Goal: Communication & Community: Ask a question

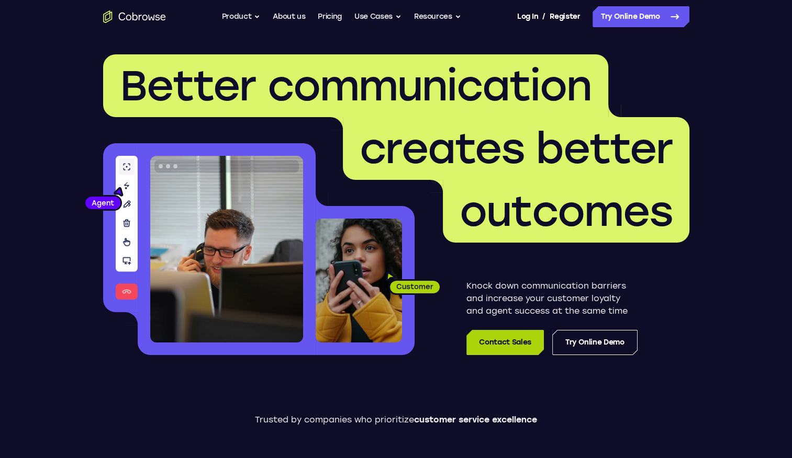
click at [517, 347] on link "Contact Sales" at bounding box center [504, 342] width 77 height 25
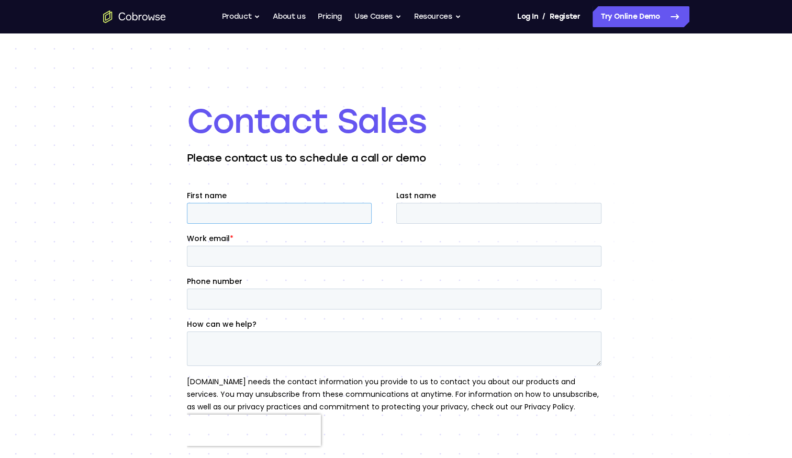
click at [272, 210] on input "First name" at bounding box center [278, 213] width 185 height 21
type input "Carmen"
type input "Mictil"
type input "carmen.mictil@popular.com"
type input "+17876470973"
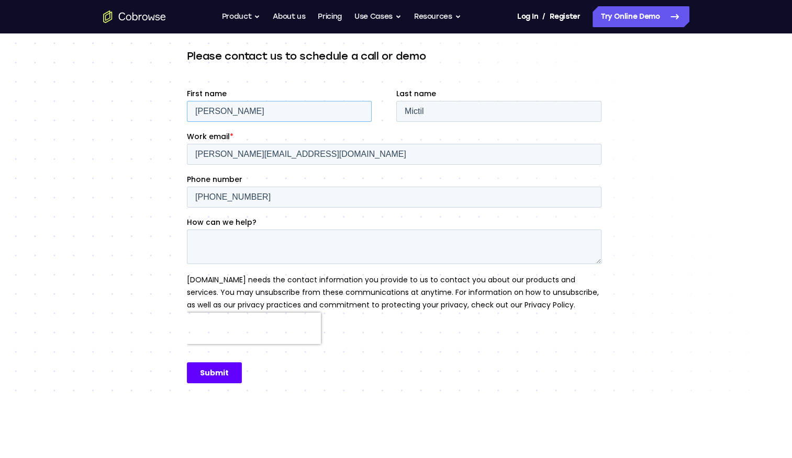
scroll to position [105, 0]
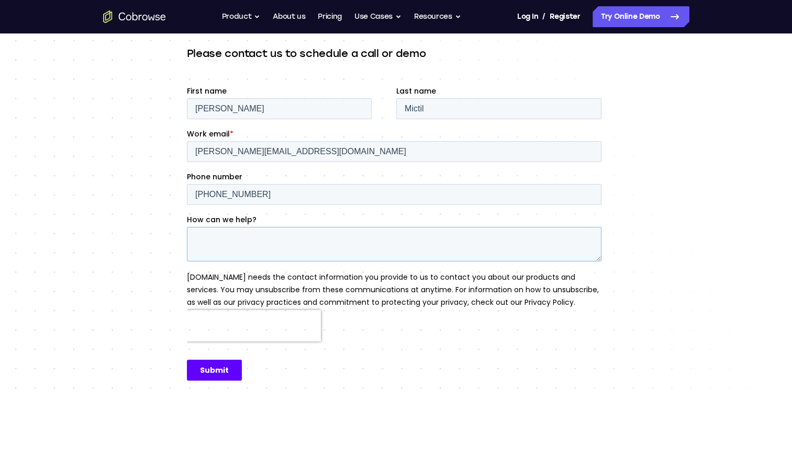
click at [227, 247] on textarea "How can we help?" at bounding box center [393, 244] width 414 height 35
paste textarea "Reconnecting Regarding Co-Browsing Product Initiative"
type textarea "Reconnecting Regarding Co-Browsing Product Initiative"
drag, startPoint x: 409, startPoint y: 239, endPoint x: 137, endPoint y: 239, distance: 272.6
click at [186, 239] on html "First name Carmen Last name Mictil Work email * carmen.mictil@popular.com Phone…" at bounding box center [395, 242] width 419 height 313
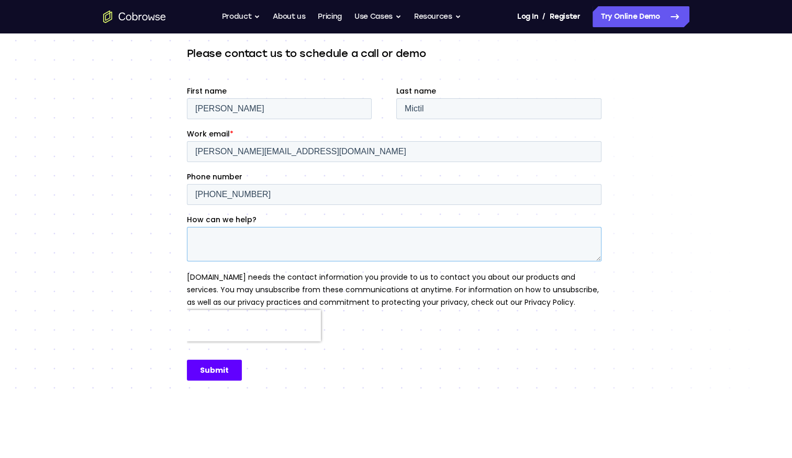
paste textarea "Back in 2023, we initiated conversations with Luis Matos and your team regardin…"
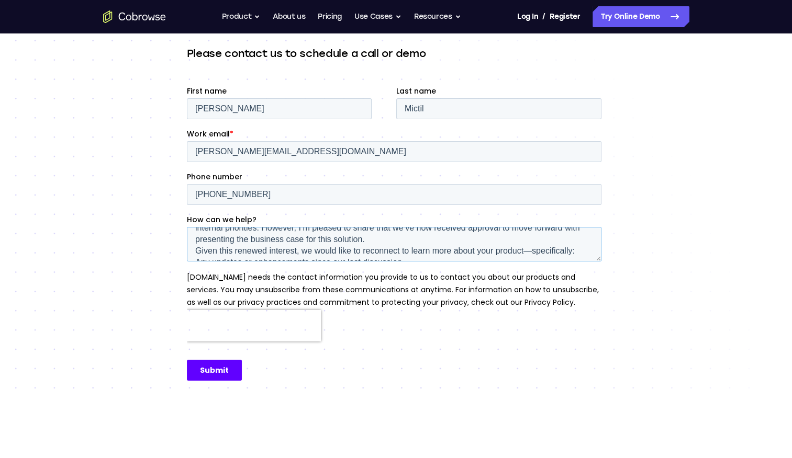
scroll to position [0, 0]
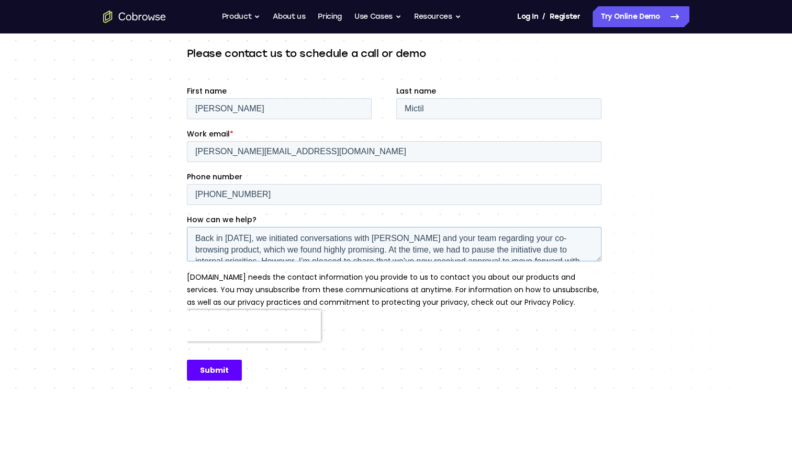
drag, startPoint x: 421, startPoint y: 241, endPoint x: 298, endPoint y: 240, distance: 123.0
click at [298, 240] on textarea "Back in 2023, we initiated conversations with Luis Matos and your team regardin…" at bounding box center [393, 244] width 414 height 35
click at [363, 239] on textarea "Back in 2023, we initiated conversations with Luis Matos and your team regardin…" at bounding box center [393, 244] width 414 height 35
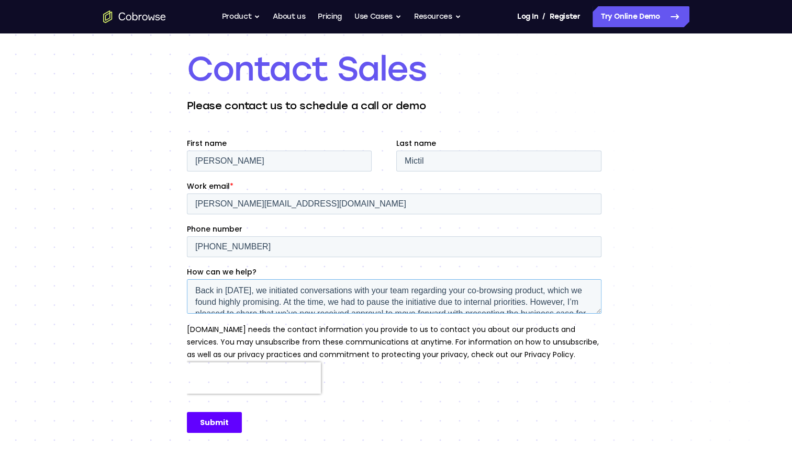
type textarea "Back in 2023, we initiated conversations with your team regarding your co-brows…"
click at [209, 424] on input "Submit" at bounding box center [213, 422] width 55 height 21
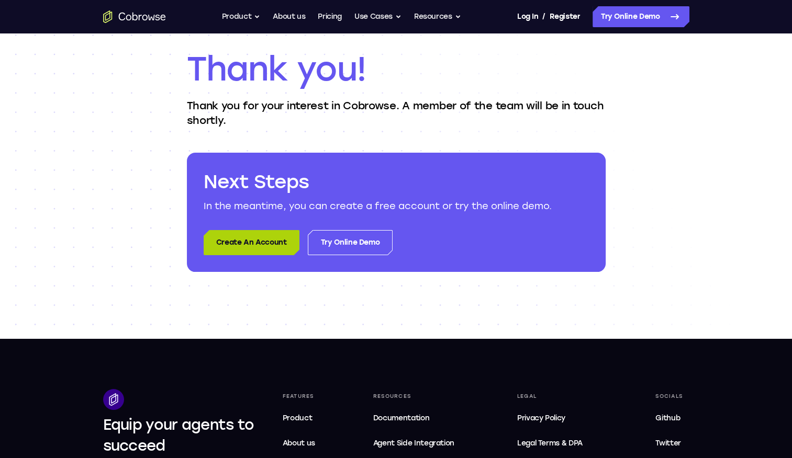
click at [275, 240] on link "Create An Account" at bounding box center [252, 242] width 96 height 25
